Goal: Entertainment & Leisure: Consume media (video, audio)

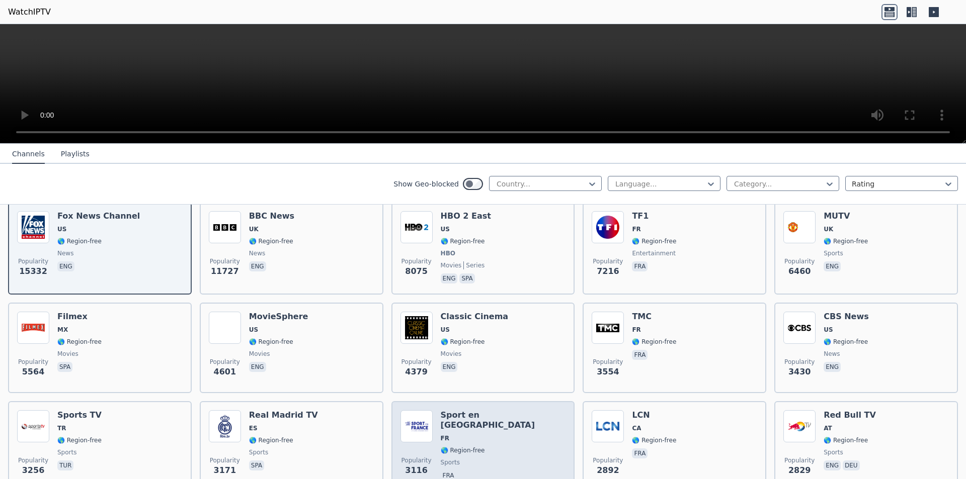
scroll to position [50, 0]
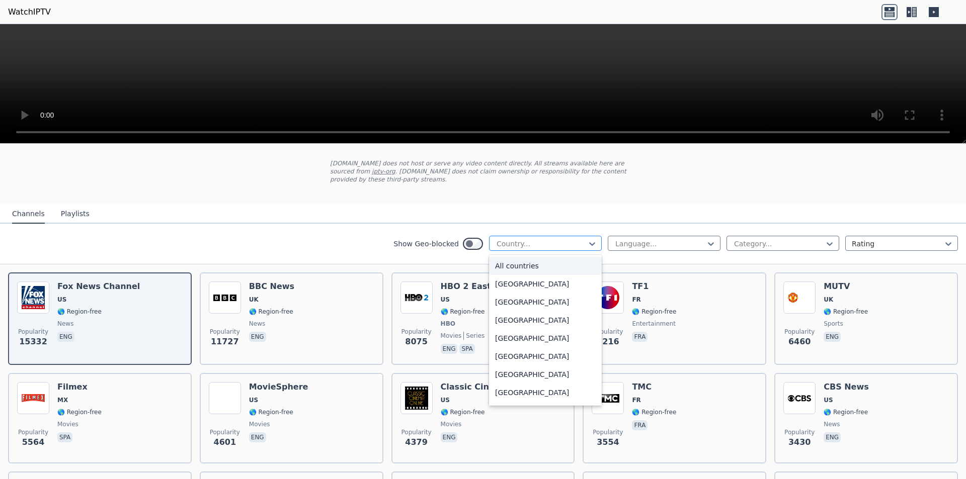
click at [519, 239] on div at bounding box center [541, 244] width 92 height 10
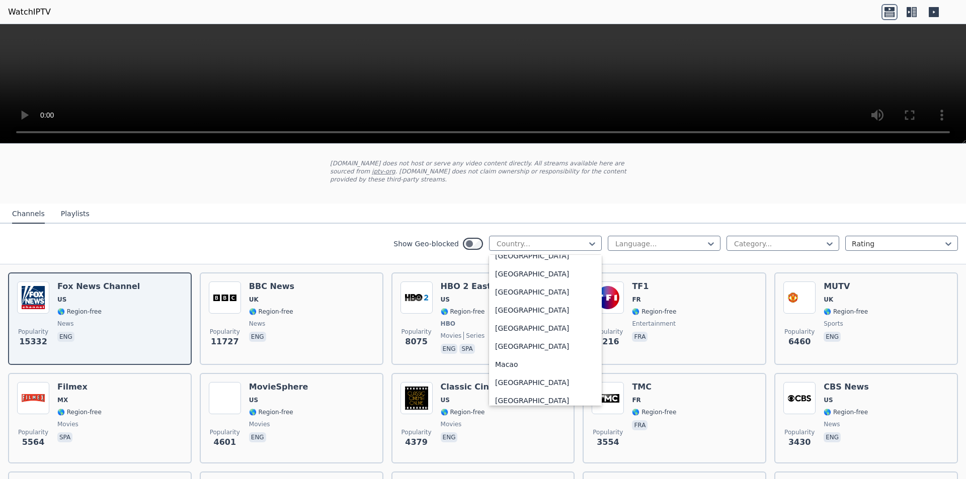
type input "*"
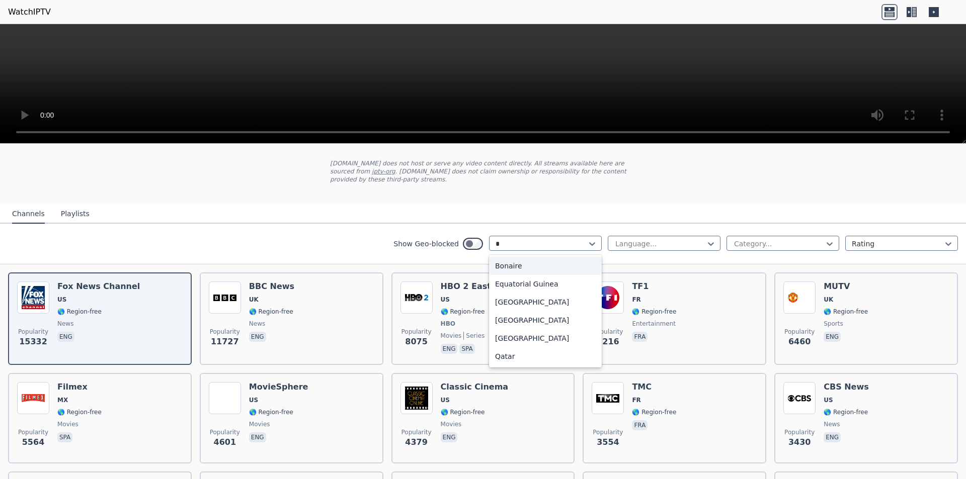
scroll to position [0, 0]
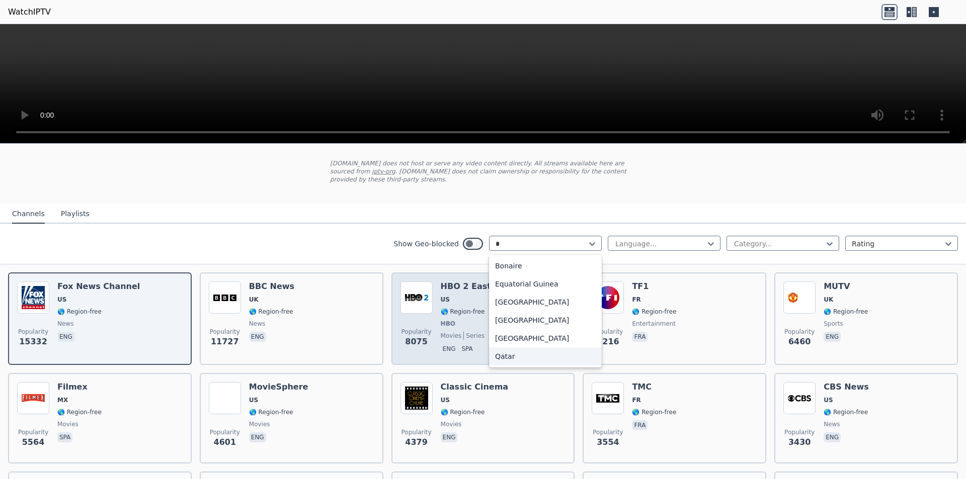
click at [516, 348] on div "Qatar" at bounding box center [545, 357] width 113 height 18
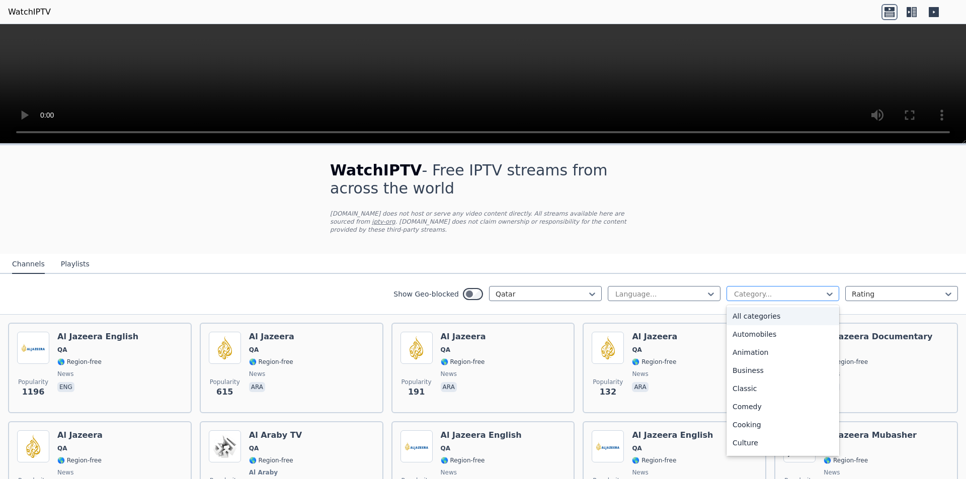
click at [794, 289] on div at bounding box center [779, 294] width 92 height 10
click at [766, 400] on div "Sports" at bounding box center [782, 409] width 113 height 18
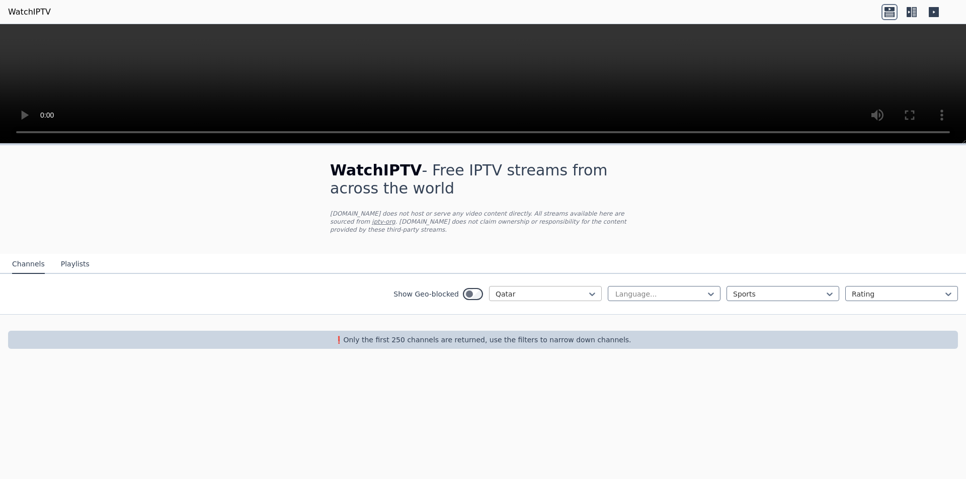
click at [571, 289] on div at bounding box center [541, 294] width 92 height 10
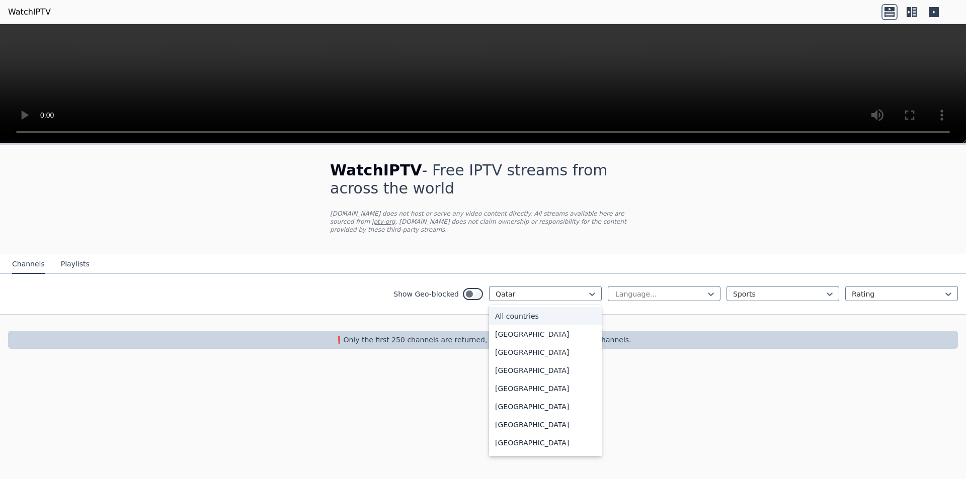
click at [570, 307] on div "All countries" at bounding box center [545, 316] width 113 height 18
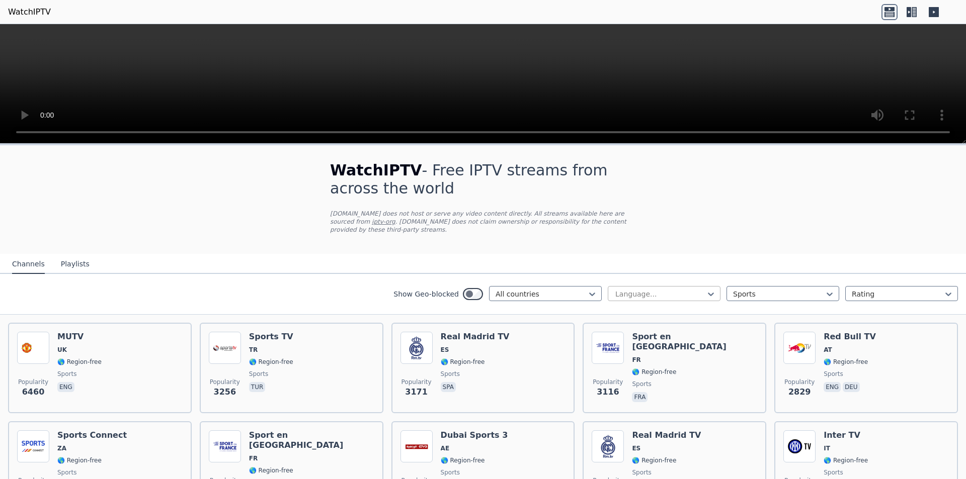
click at [661, 289] on div at bounding box center [660, 294] width 92 height 10
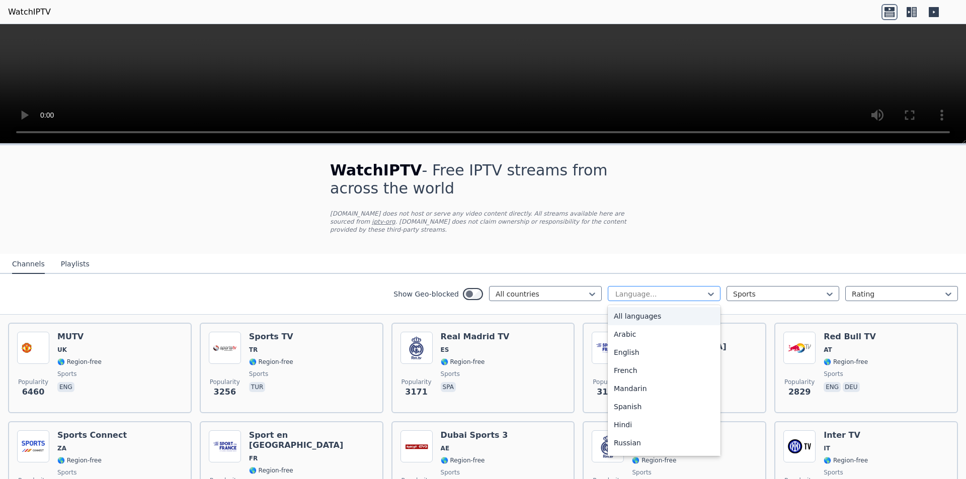
click at [661, 289] on div at bounding box center [660, 294] width 92 height 10
click at [647, 329] on div "Arabic" at bounding box center [664, 334] width 113 height 18
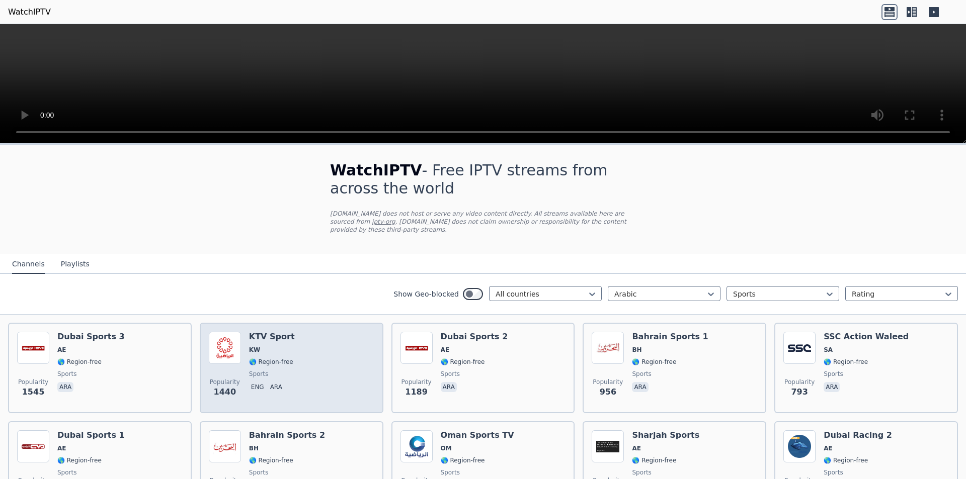
click at [267, 347] on div "KTV Sport KW 🌎 Region-free sports eng ara" at bounding box center [272, 368] width 46 height 72
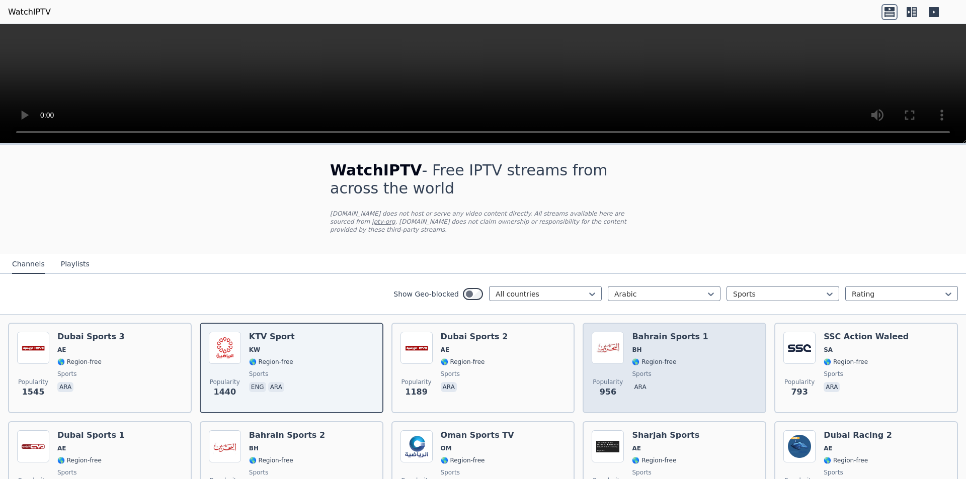
click at [687, 361] on div "Popularity 956 Bahrain Sports 1 BH 🌎 Region-free sports ara" at bounding box center [673, 368] width 165 height 72
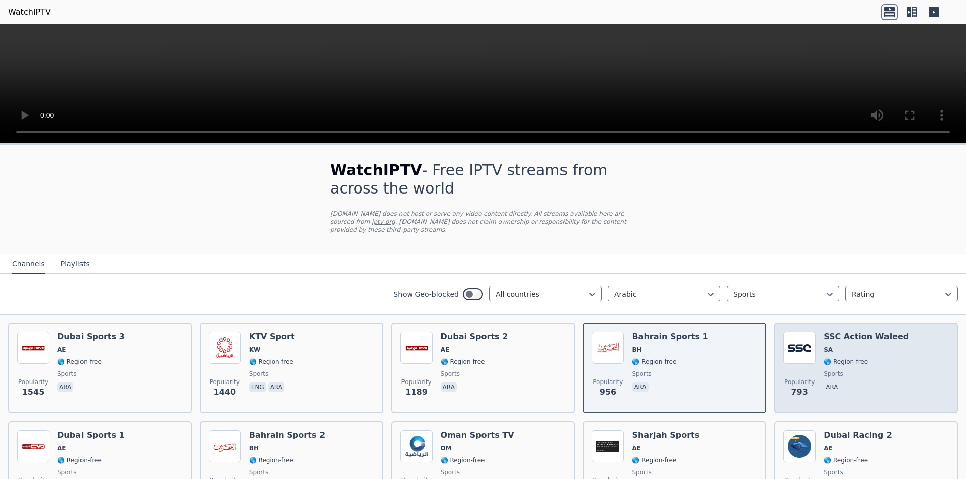
click at [830, 358] on span "🌎 Region-free" at bounding box center [845, 362] width 44 height 8
